Goal: Find specific page/section: Find specific page/section

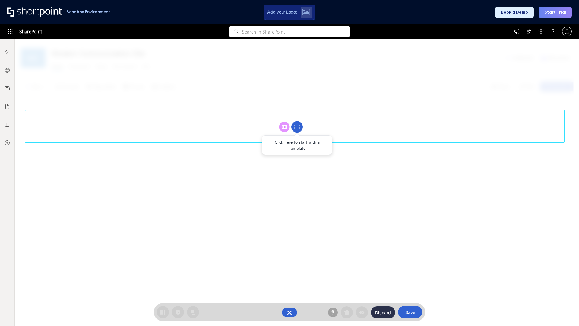
click at [297, 127] on circle at bounding box center [296, 126] width 11 height 11
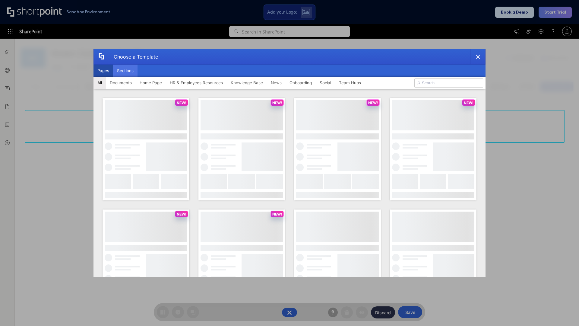
click at [125, 71] on button "Sections" at bounding box center [125, 71] width 24 height 12
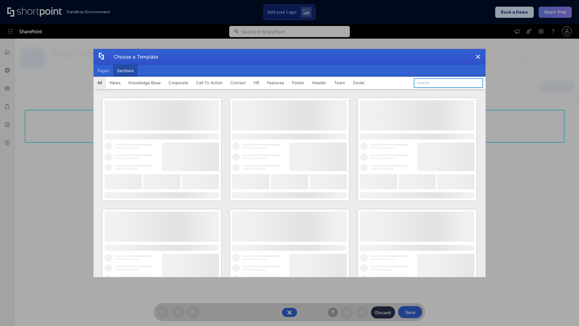
type input "FAQ 5"
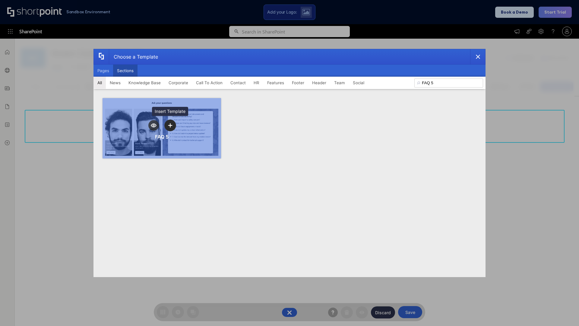
click at [170, 125] on icon "template selector" at bounding box center [170, 125] width 4 height 4
